Goal: Transaction & Acquisition: Purchase product/service

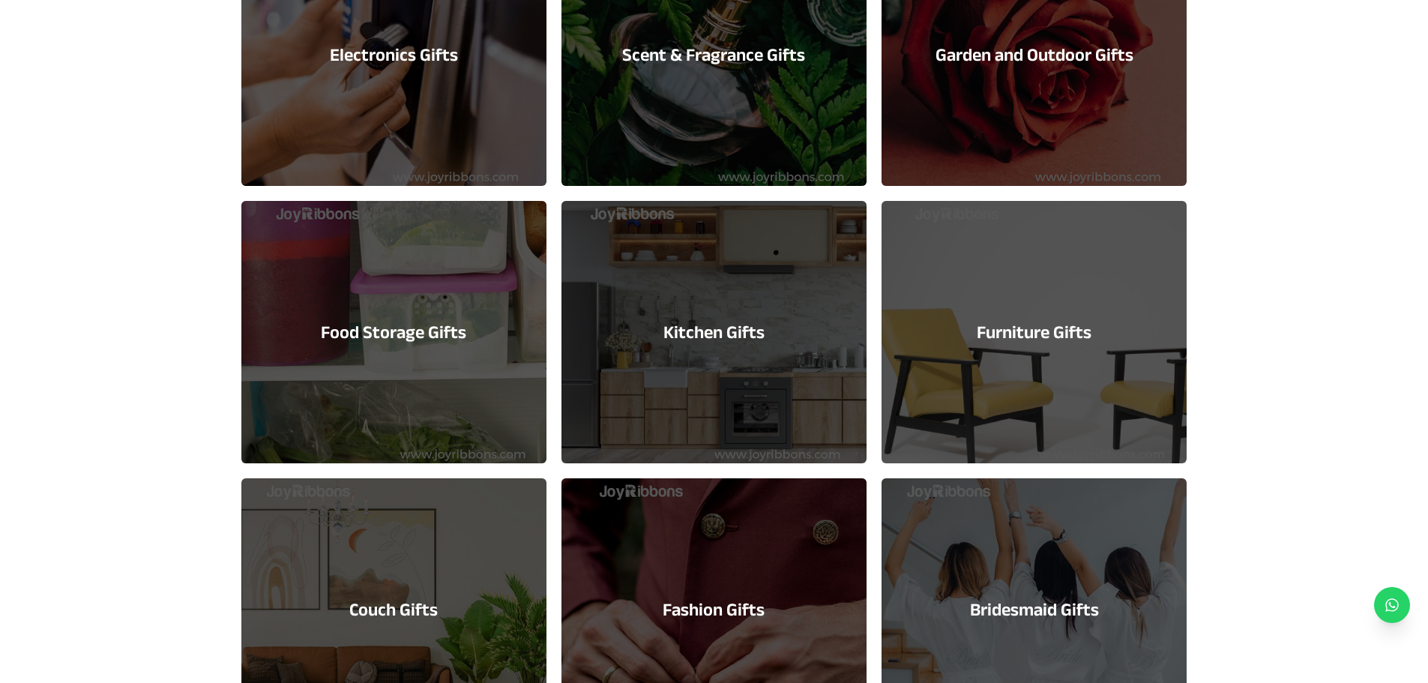
scroll to position [889, 0]
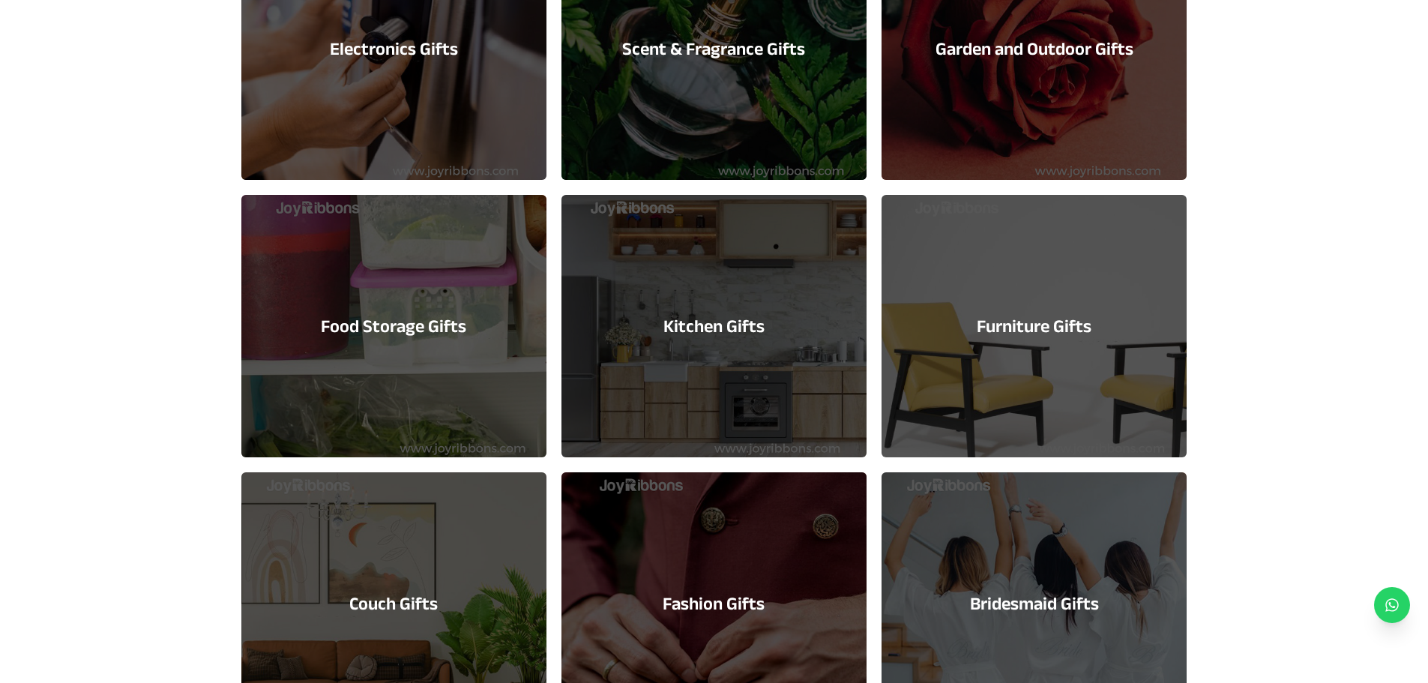
click at [727, 331] on h3 "Kitchen Gifts" at bounding box center [713, 326] width 101 height 24
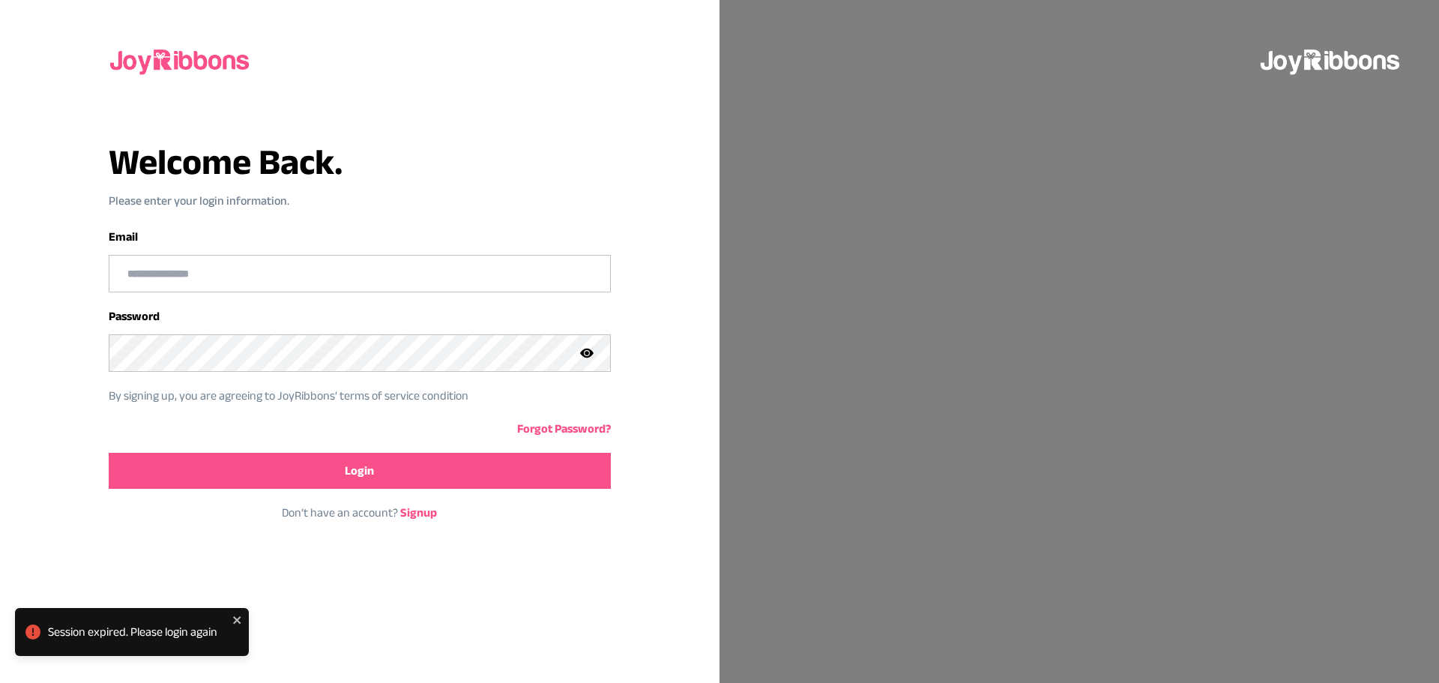
click at [226, 271] on input "email" at bounding box center [359, 274] width 501 height 36
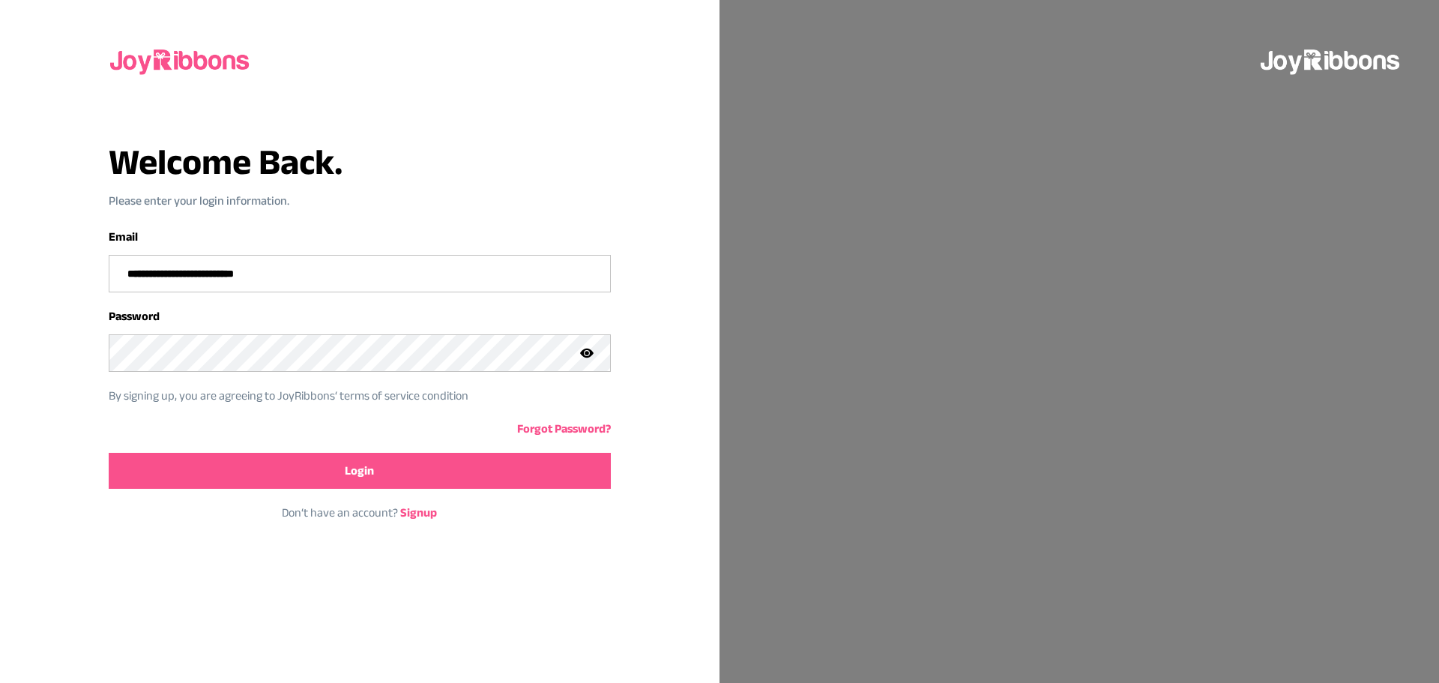
type input "**********"
click at [357, 472] on span "Login" at bounding box center [359, 471] width 29 height 18
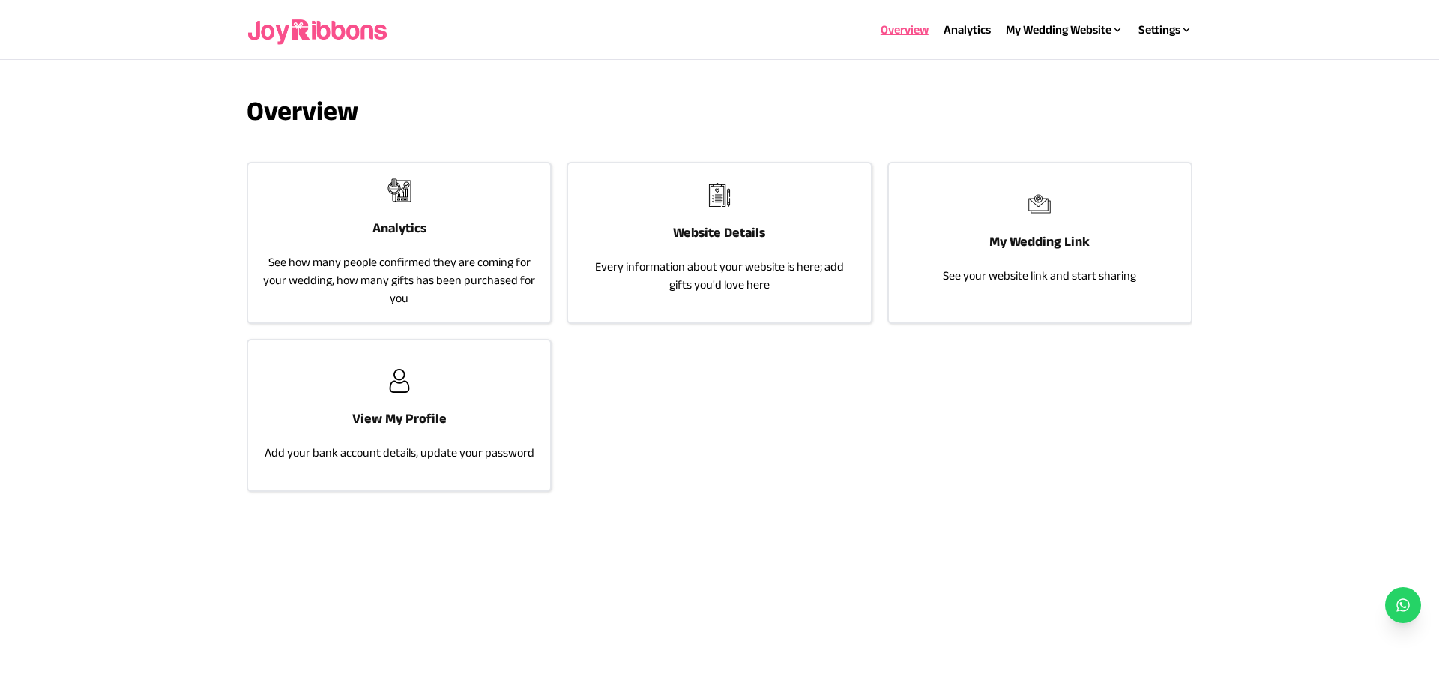
click at [749, 247] on div "Website Details Every information about your website is here; add gifts you'd l…" at bounding box center [719, 238] width 302 height 150
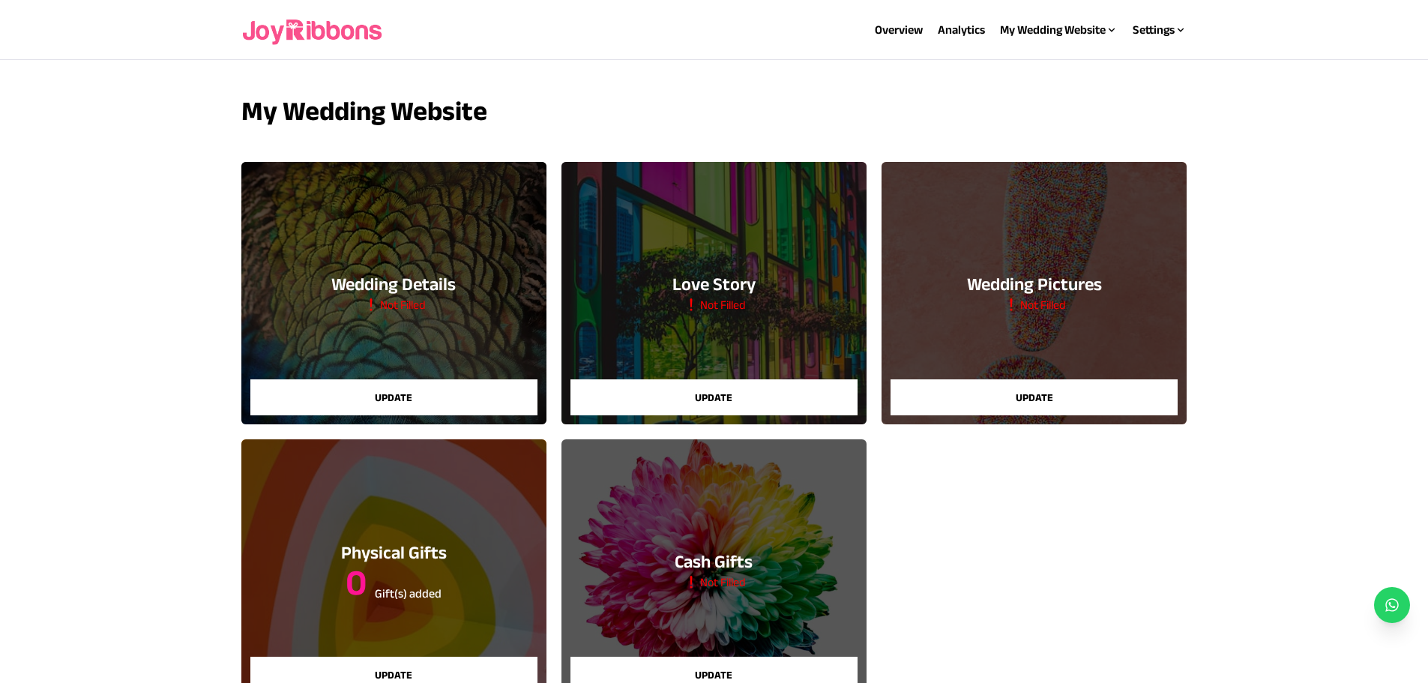
scroll to position [163, 0]
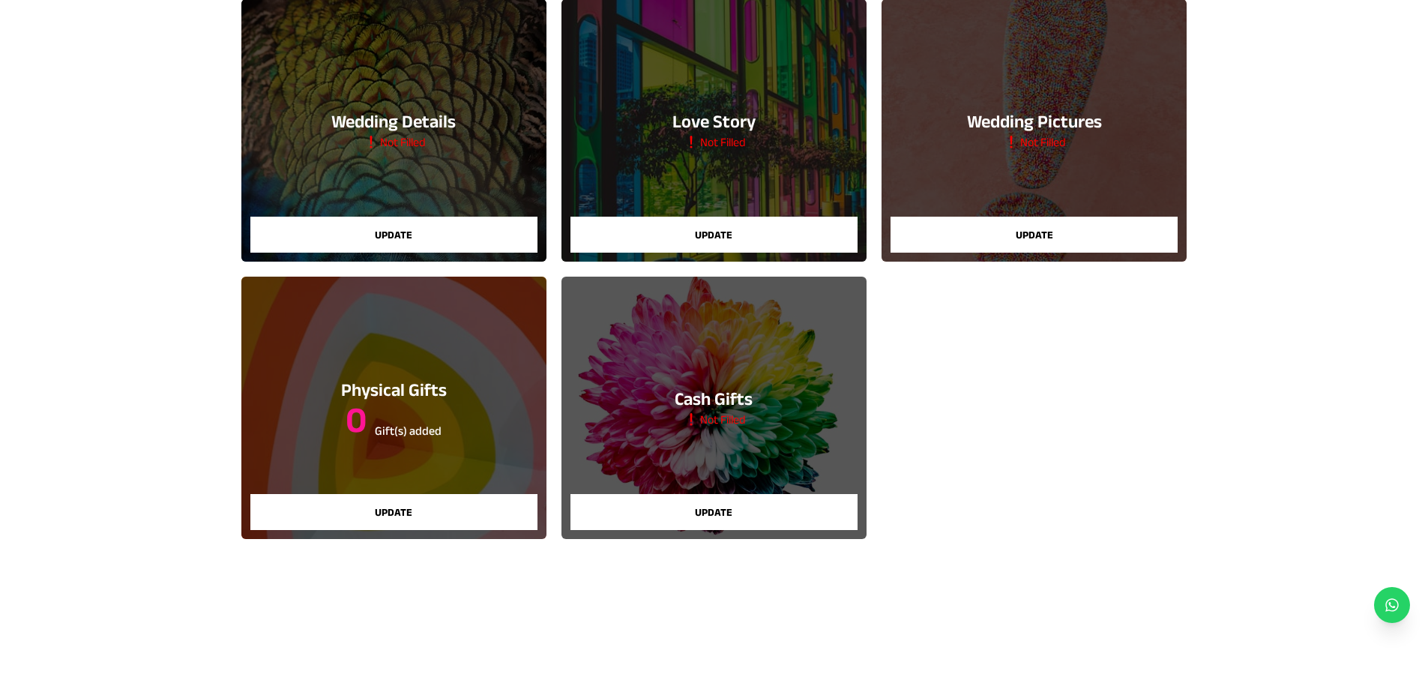
click at [371, 429] on h3 "0 Gift(s) added" at bounding box center [394, 420] width 106 height 36
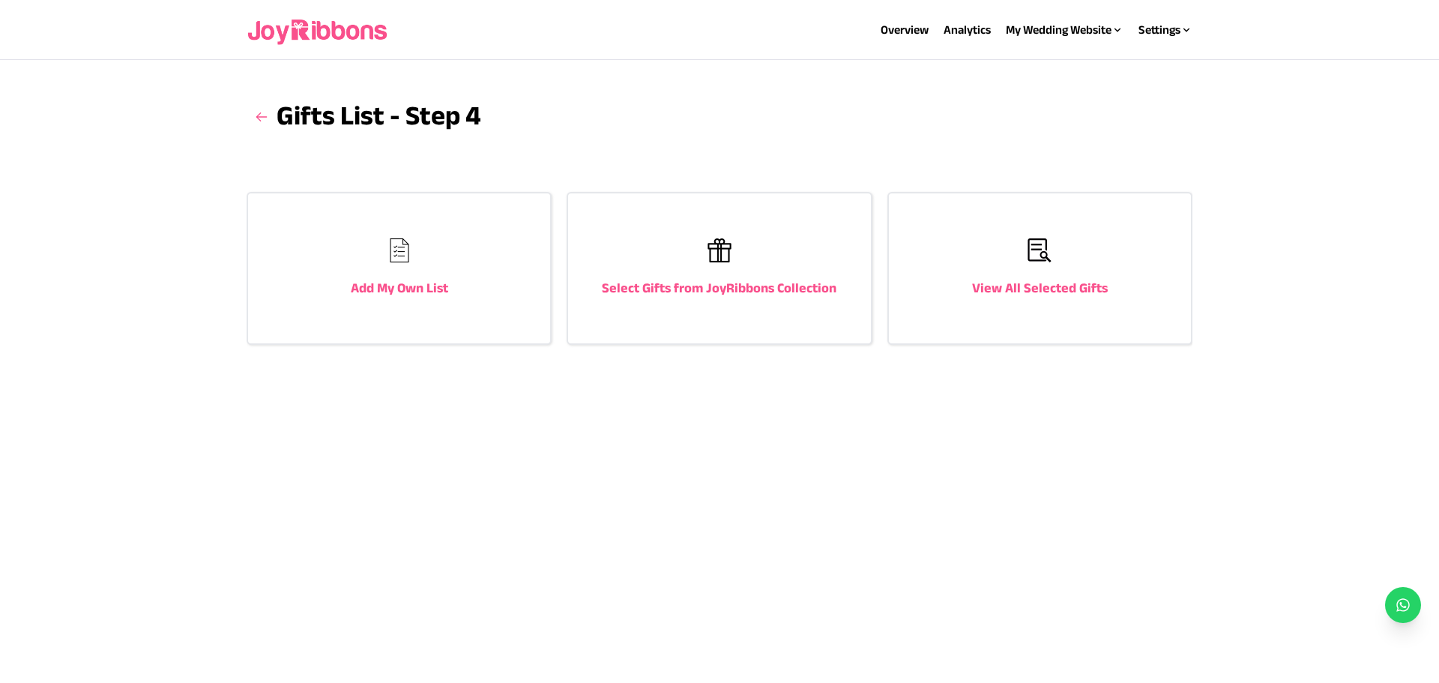
click at [745, 281] on h3 "Select Gifts from JoyRibbons Collection" at bounding box center [719, 287] width 235 height 21
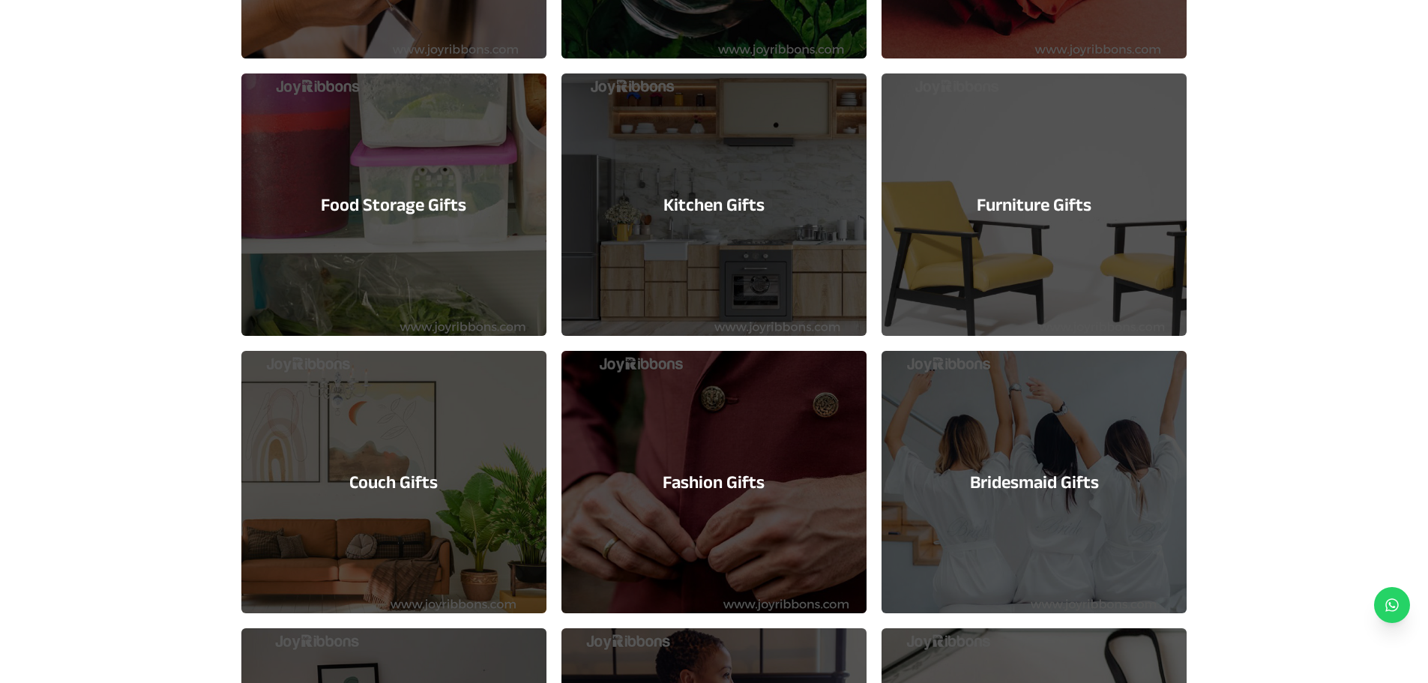
scroll to position [1021, 0]
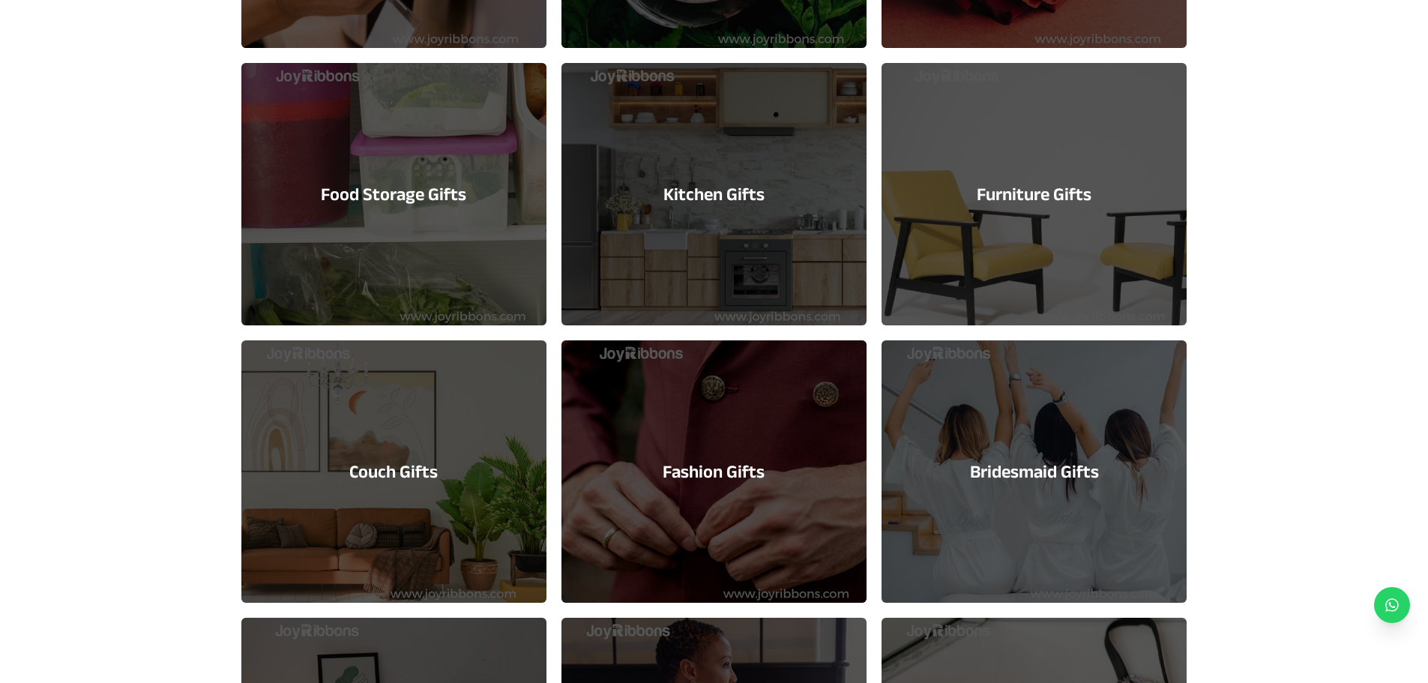
click at [698, 210] on div "Kitchen Gifts" at bounding box center [714, 194] width 305 height 262
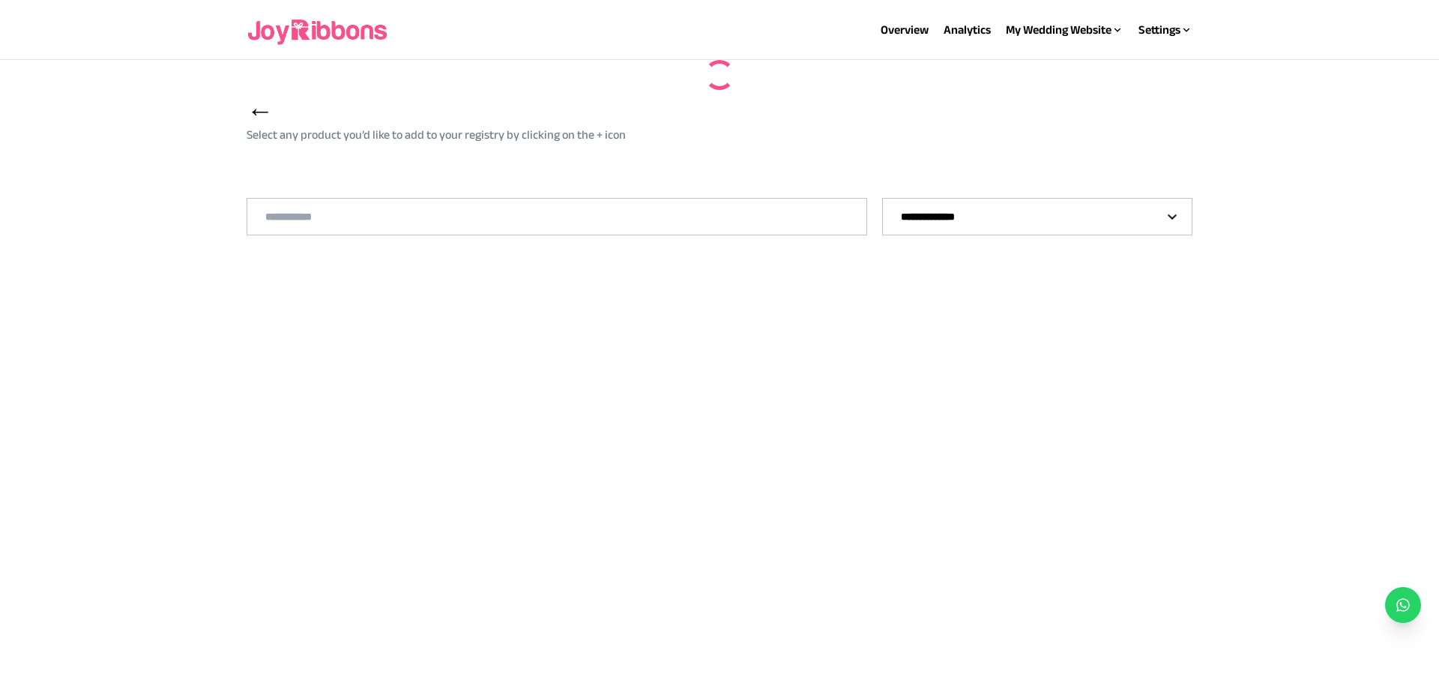
select select "**"
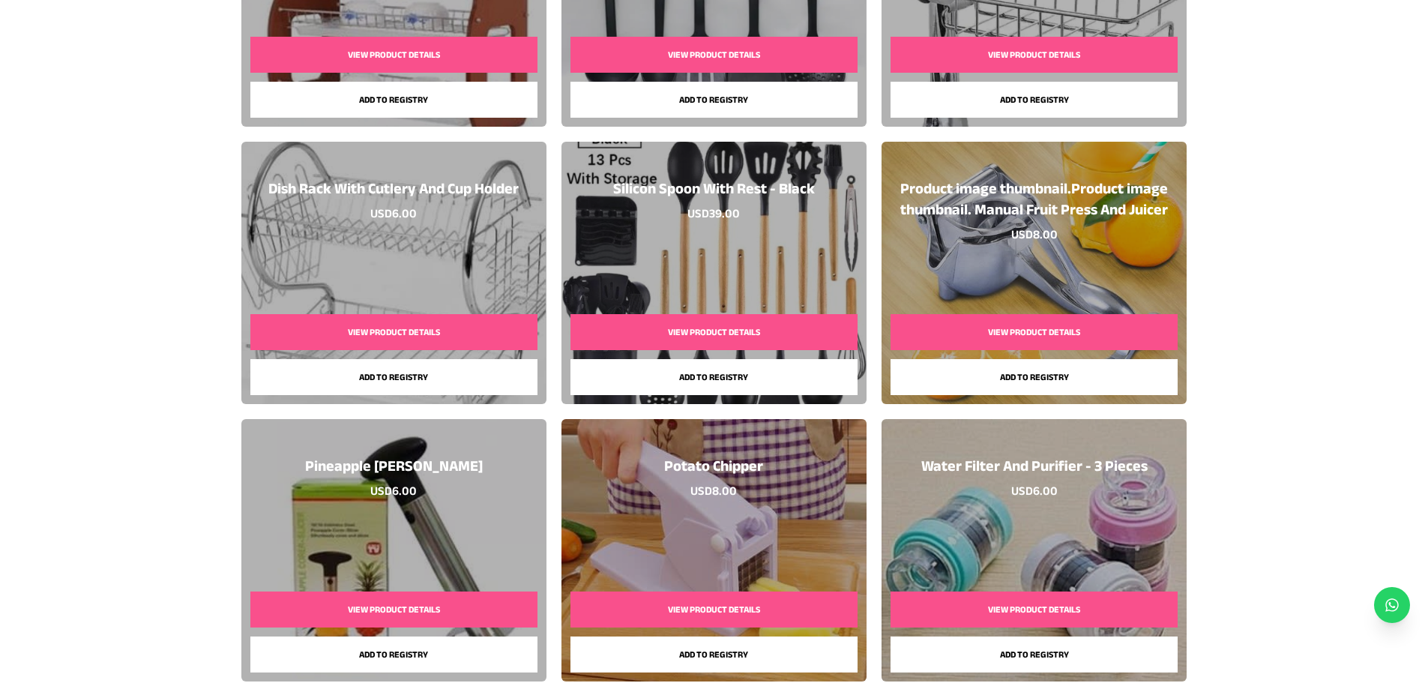
scroll to position [3452, 0]
